Goal: Task Accomplishment & Management: Manage account settings

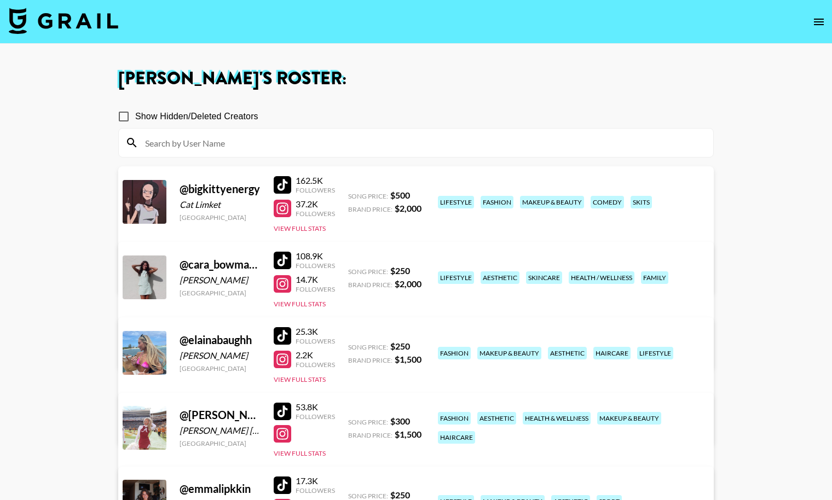
click at [813, 25] on icon "open drawer" at bounding box center [818, 21] width 13 height 13
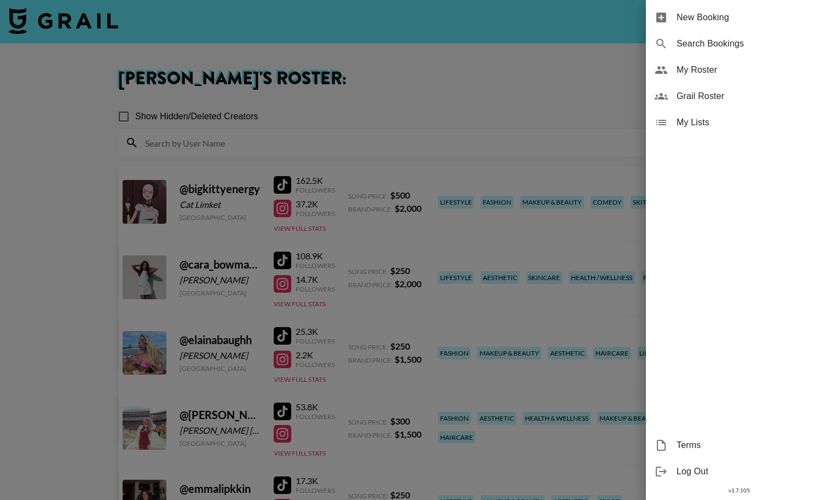
click at [62, 26] on div at bounding box center [416, 250] width 832 height 500
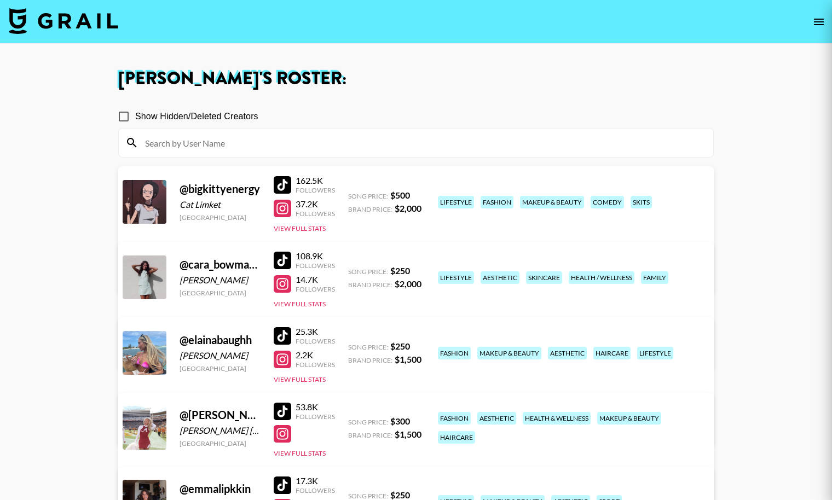
click at [102, 25] on img at bounding box center [63, 21] width 109 height 26
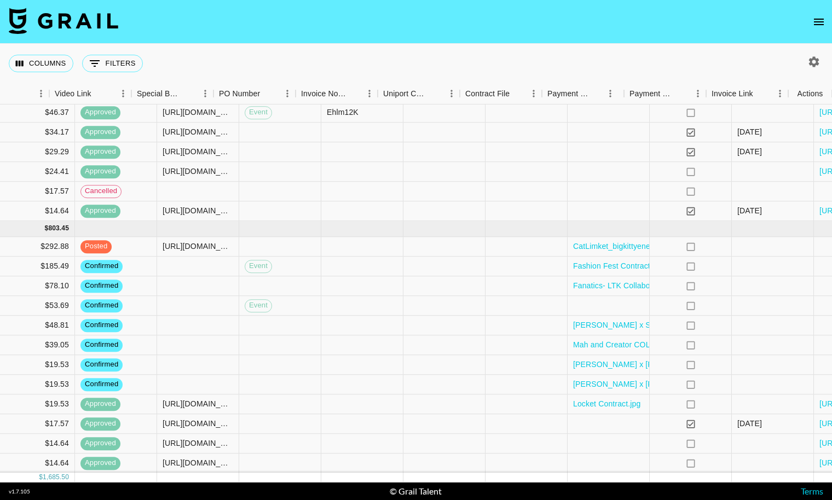
scroll to position [131, 985]
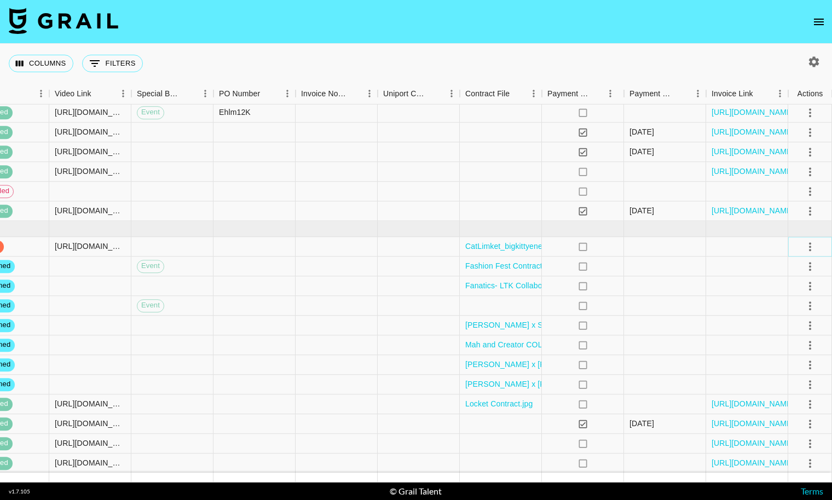
click at [809, 247] on icon "select merge strategy" at bounding box center [809, 246] width 13 height 13
click at [781, 347] on div "Approve" at bounding box center [785, 348] width 33 height 13
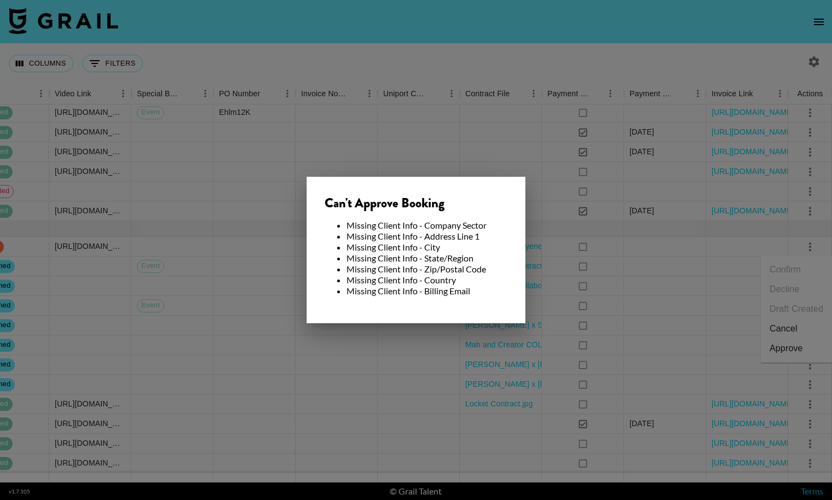
click at [696, 236] on div at bounding box center [416, 250] width 832 height 500
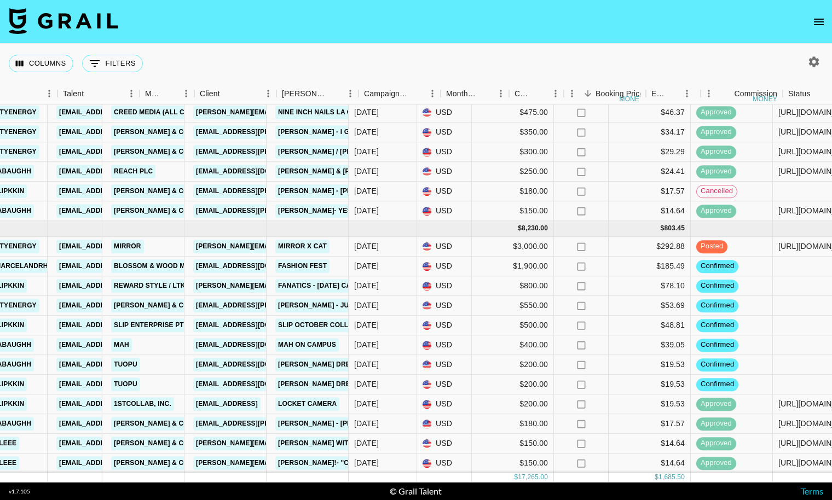
scroll to position [131, 170]
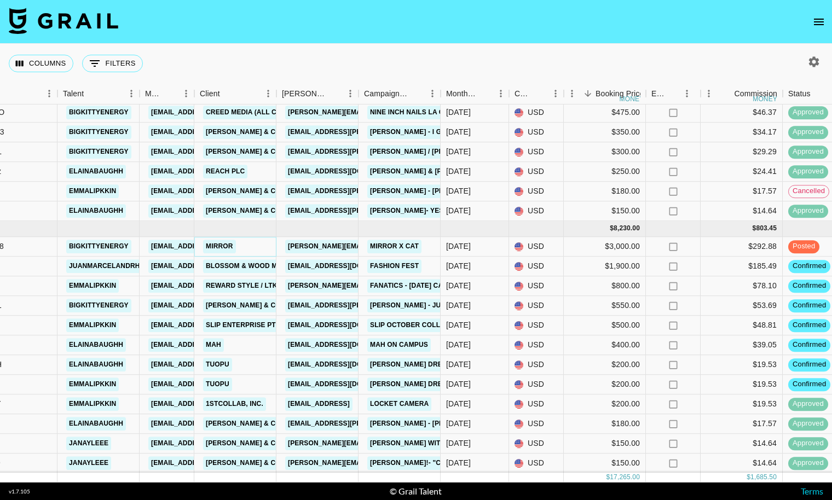
click at [230, 247] on link "Mirror" at bounding box center [219, 247] width 33 height 14
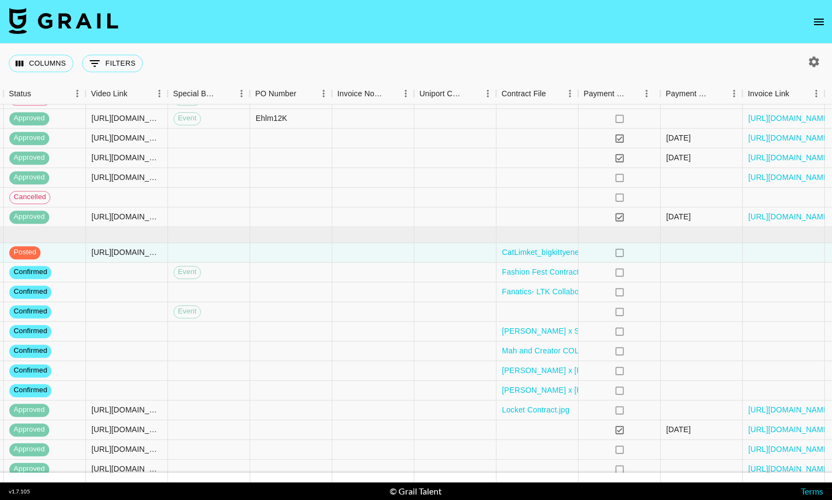
scroll to position [125, 985]
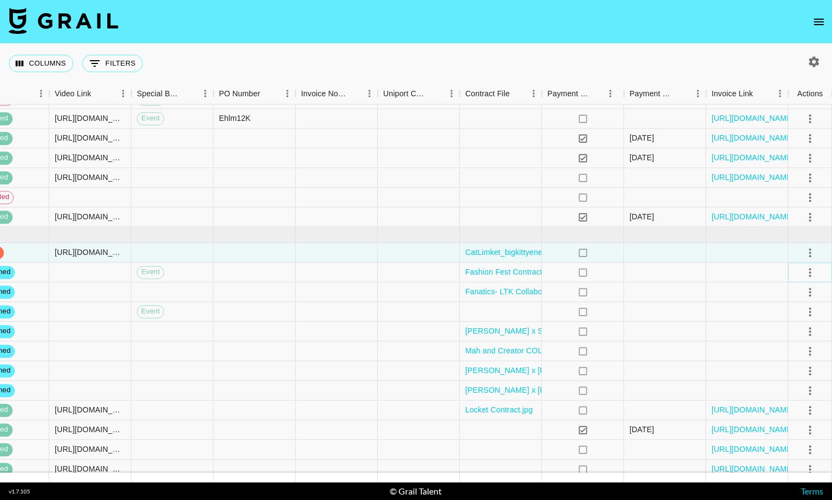
click at [812, 274] on icon "select merge strategy" at bounding box center [809, 272] width 13 height 13
click at [801, 340] on li "Draft Created" at bounding box center [796, 335] width 71 height 20
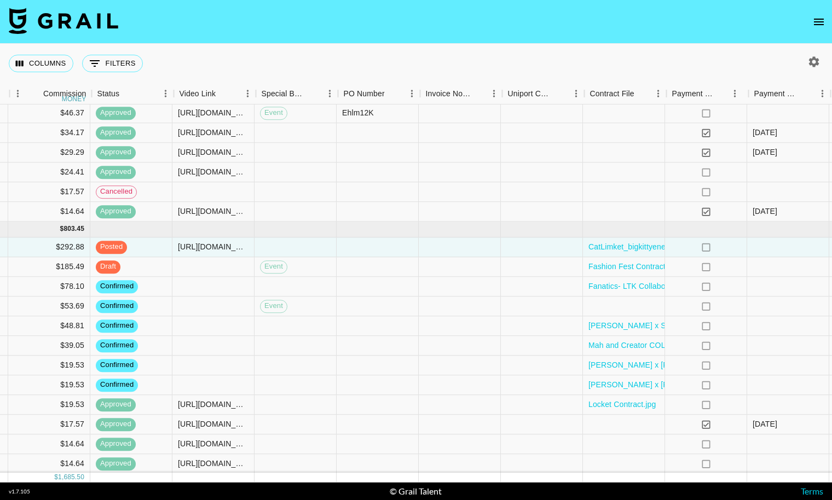
scroll to position [129, 860]
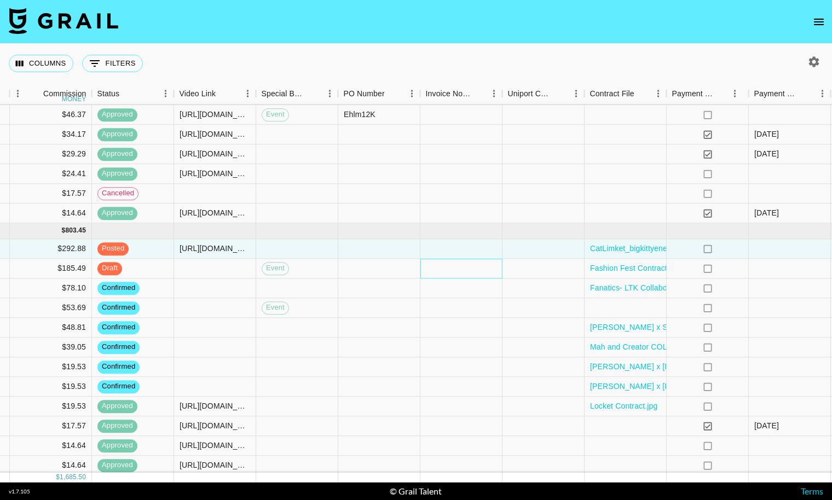
click at [447, 271] on div at bounding box center [461, 269] width 82 height 20
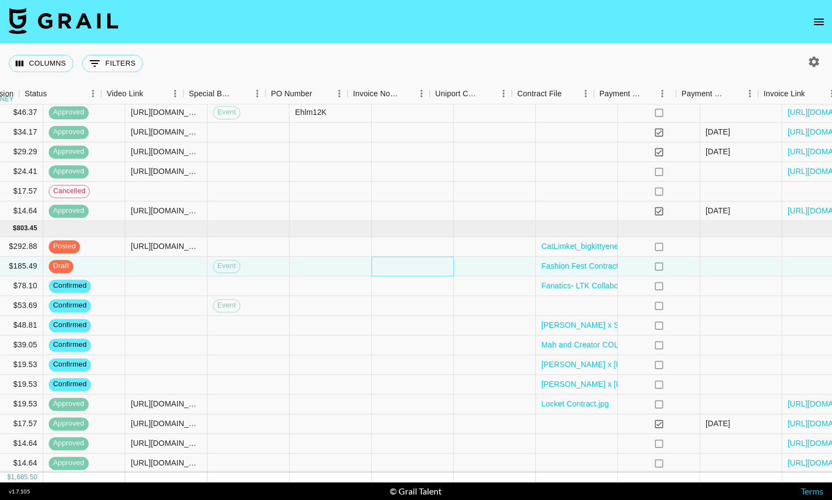
scroll to position [131, 985]
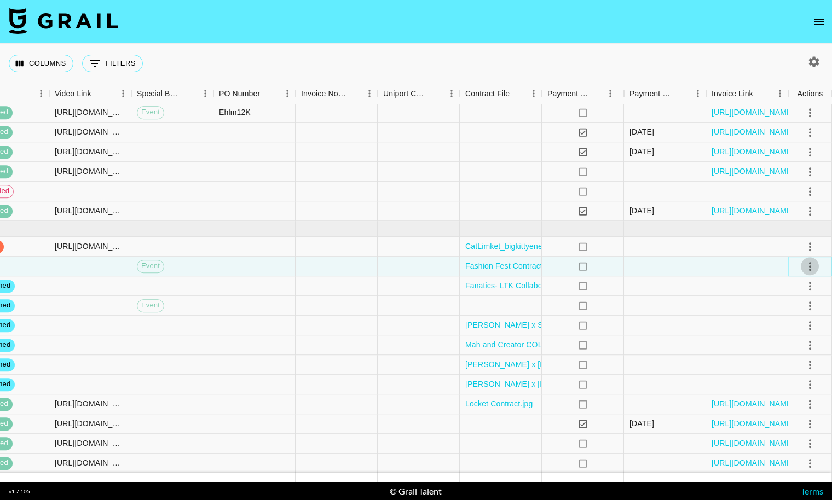
click at [809, 271] on icon "select merge strategy" at bounding box center [809, 266] width 13 height 13
click at [783, 368] on div "Approve" at bounding box center [785, 368] width 33 height 13
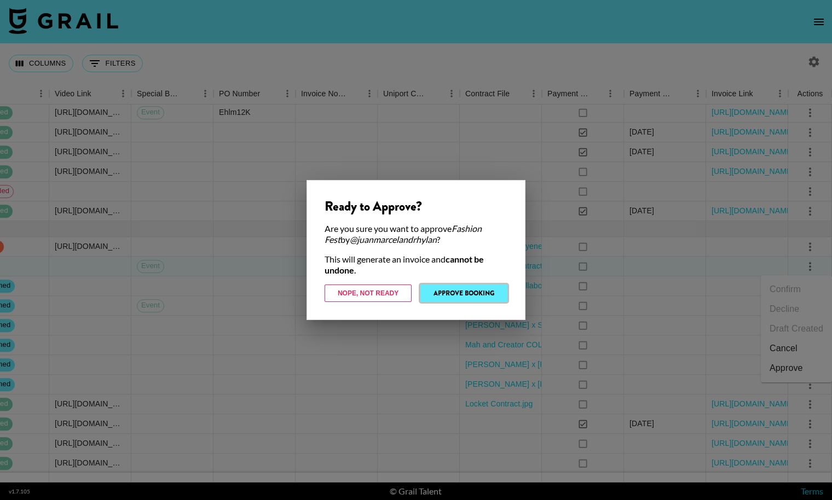
click at [486, 296] on button "Approve Booking" at bounding box center [463, 294] width 87 height 18
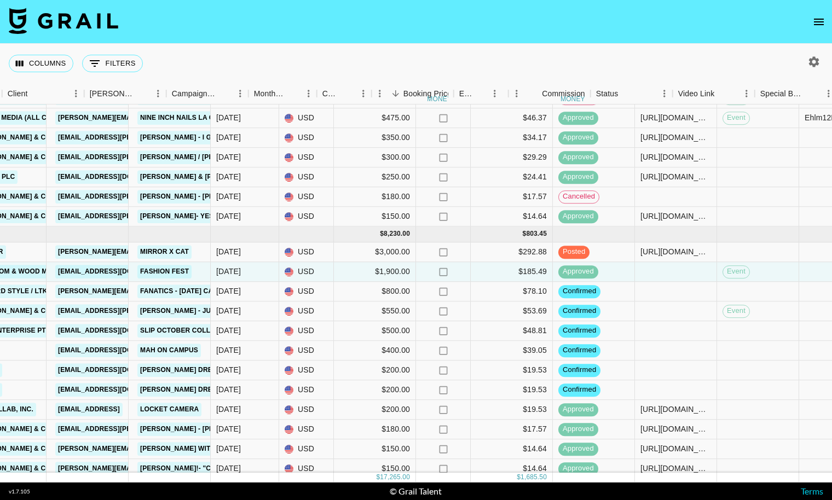
scroll to position [126, 302]
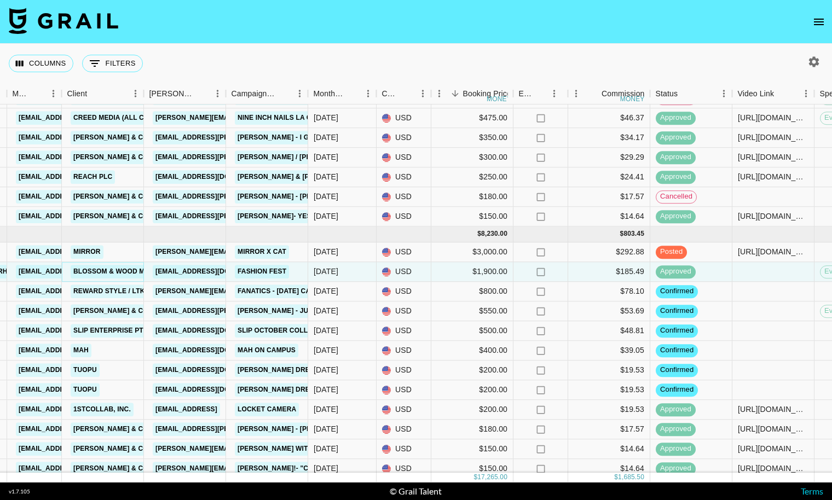
click at [114, 273] on link "Blossom & Wood Media Canada INC." at bounding box center [140, 272] width 138 height 14
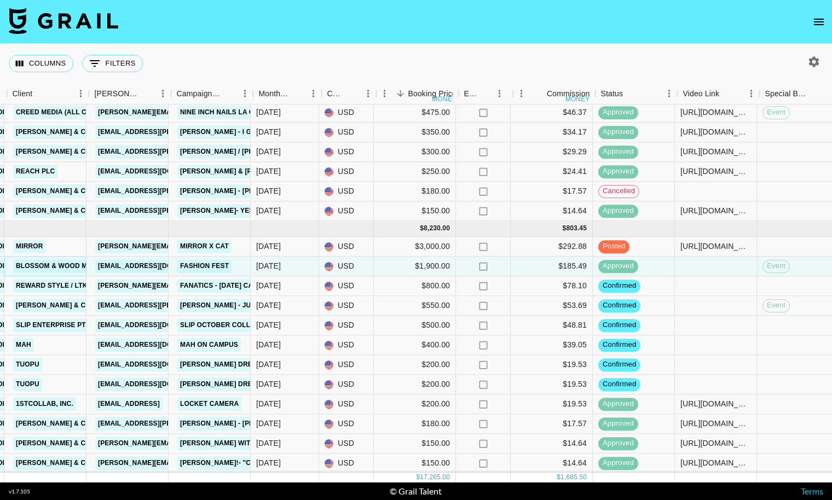
scroll to position [131, 357]
